Goal: Transaction & Acquisition: Purchase product/service

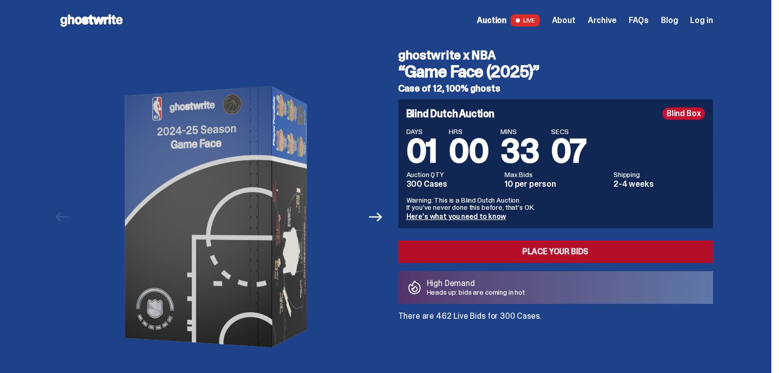
click at [540, 251] on link "Place your Bids" at bounding box center [555, 251] width 315 height 22
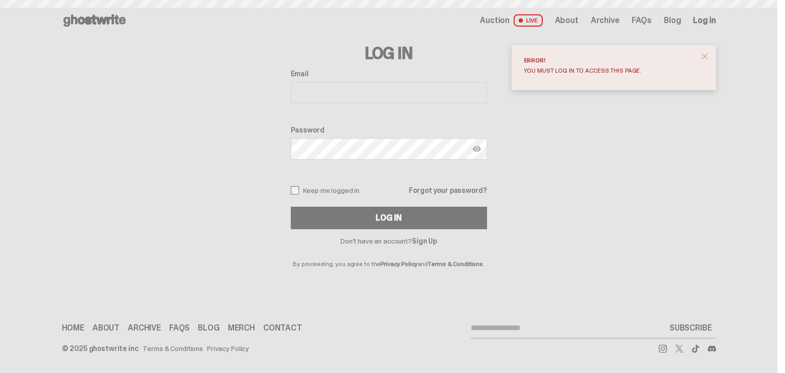
drag, startPoint x: 0, startPoint y: 0, endPoint x: 479, endPoint y: 153, distance: 503.1
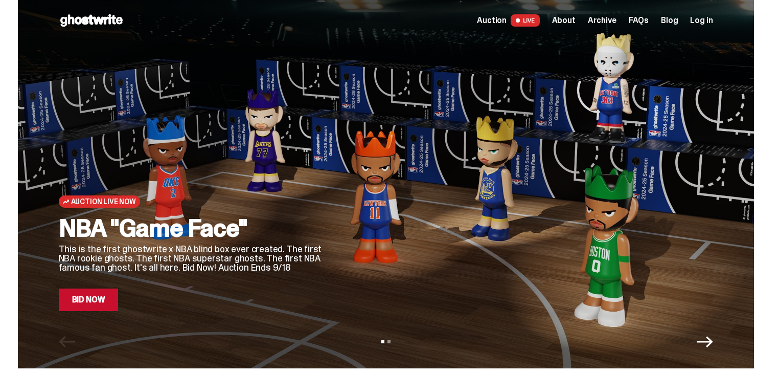
click at [707, 348] on icon "Next" at bounding box center [705, 341] width 16 height 16
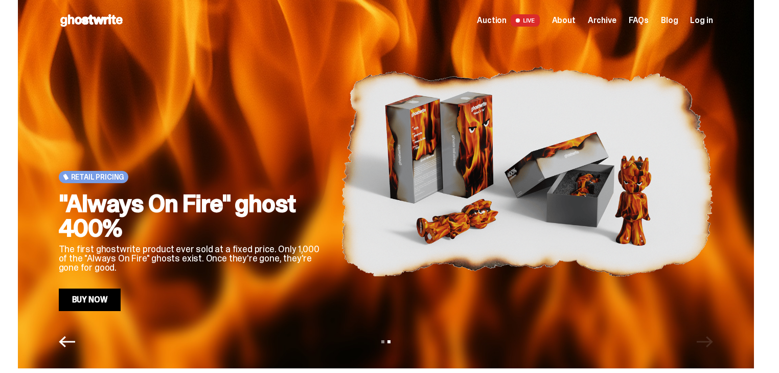
click at [707, 348] on div "View slide 1 View slide 2" at bounding box center [386, 341] width 736 height 16
click at [72, 342] on icon "Previous" at bounding box center [67, 341] width 16 height 11
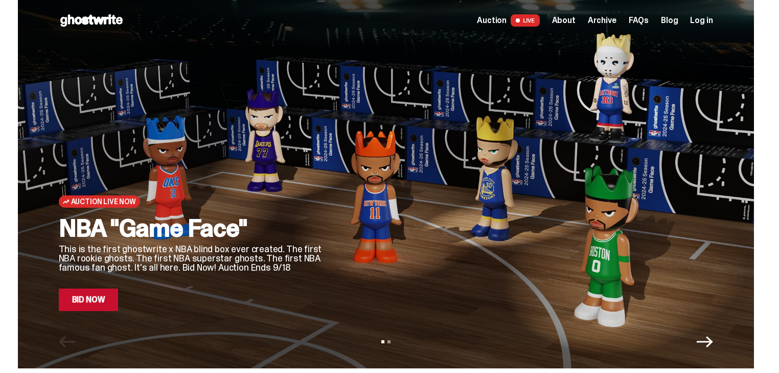
click at [107, 295] on link "Bid Now" at bounding box center [89, 299] width 60 height 22
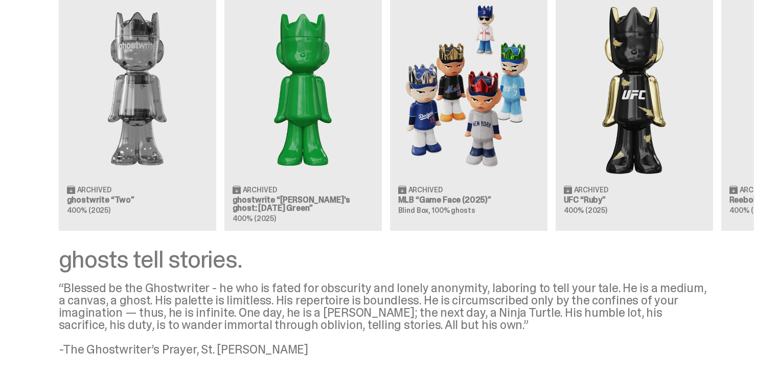
scroll to position [1348, 0]
